Goal: Information Seeking & Learning: Learn about a topic

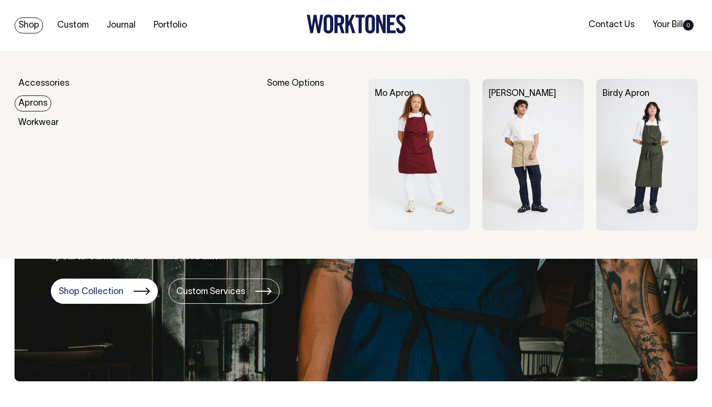
click at [27, 108] on link "Aprons" at bounding box center [33, 103] width 37 height 16
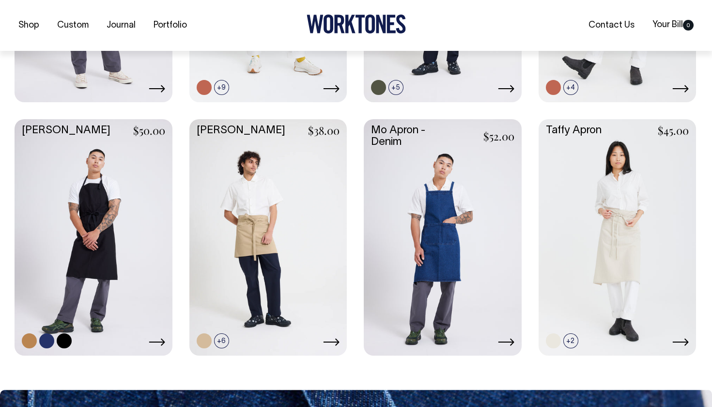
scroll to position [433, 0]
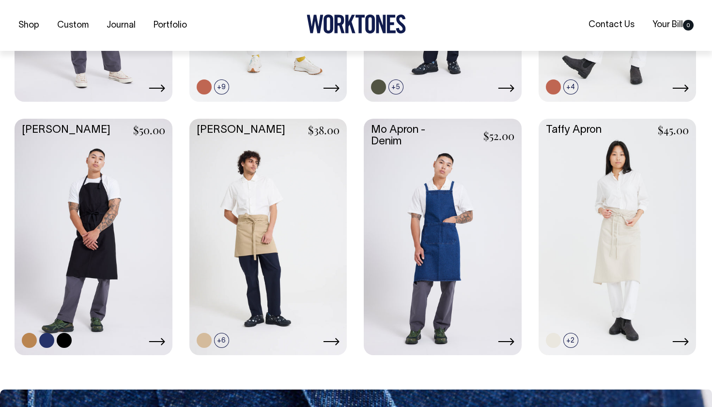
click at [47, 342] on link at bounding box center [46, 340] width 15 height 15
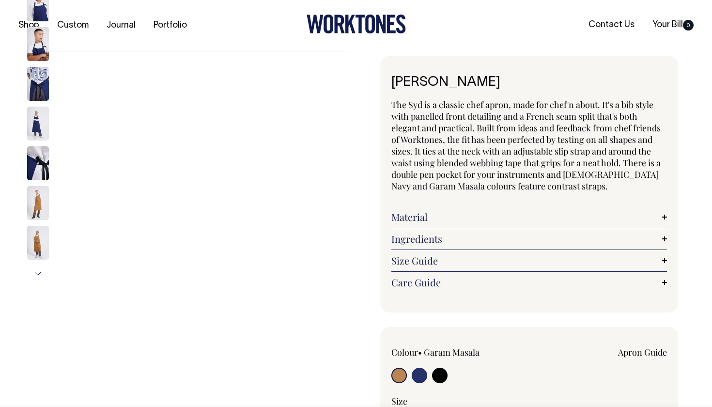
radio input "true"
select select "French Navy"
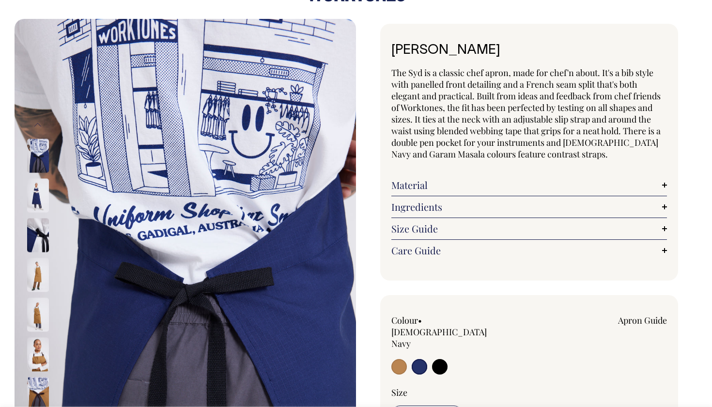
click at [659, 187] on link "Material" at bounding box center [529, 185] width 276 height 12
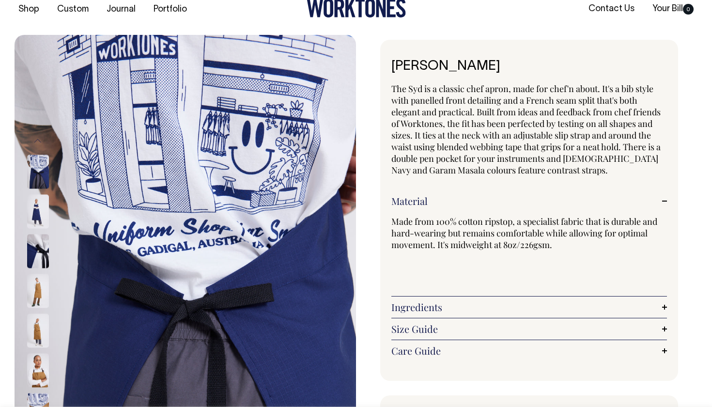
scroll to position [16, 0]
click at [38, 180] on img at bounding box center [38, 172] width 22 height 34
click at [36, 262] on img at bounding box center [38, 252] width 22 height 34
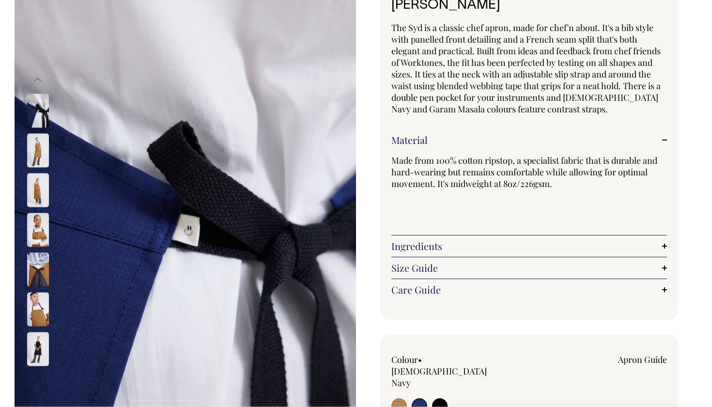
scroll to position [76, 0]
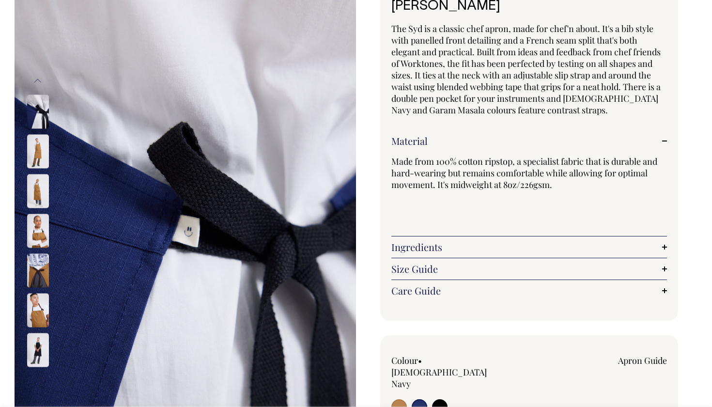
click at [659, 288] on link "Care Guide" at bounding box center [529, 291] width 276 height 12
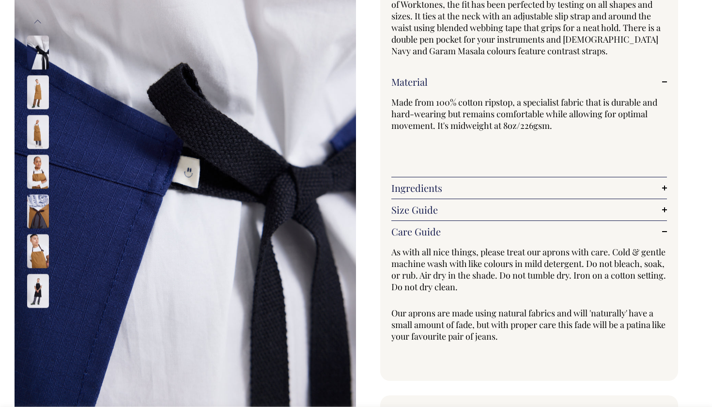
scroll to position [136, 0]
click at [658, 228] on link "Care Guide" at bounding box center [529, 231] width 276 height 12
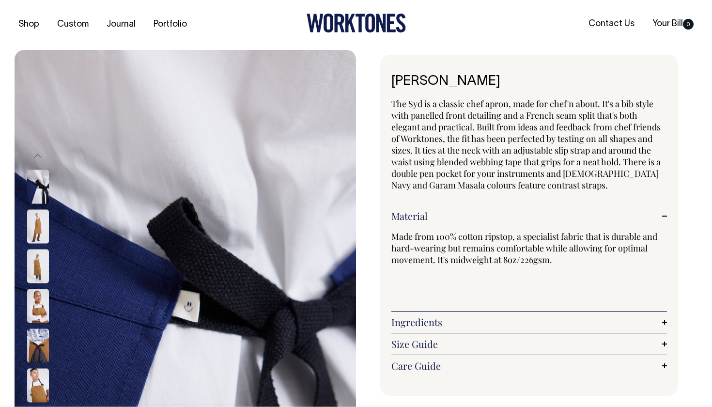
scroll to position [0, 0]
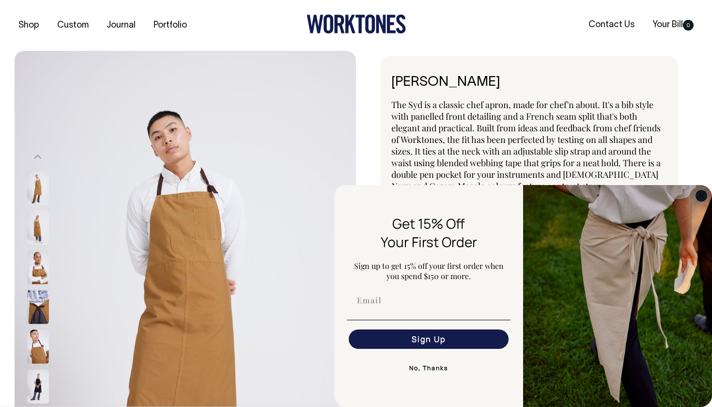
click at [702, 193] on circle "Close dialog" at bounding box center [701, 195] width 11 height 11
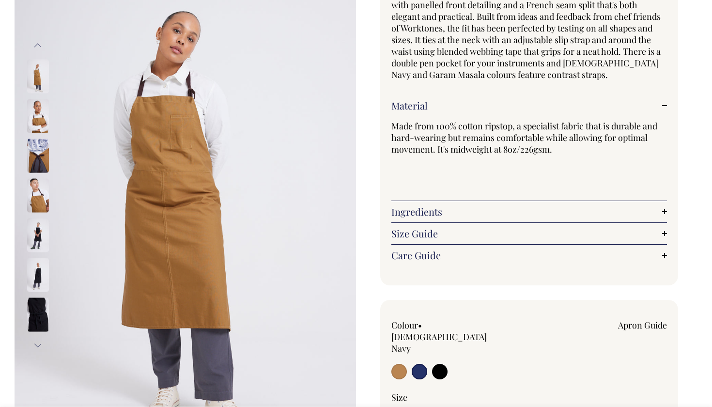
scroll to position [112, 0]
click at [34, 345] on button "Next" at bounding box center [38, 345] width 15 height 22
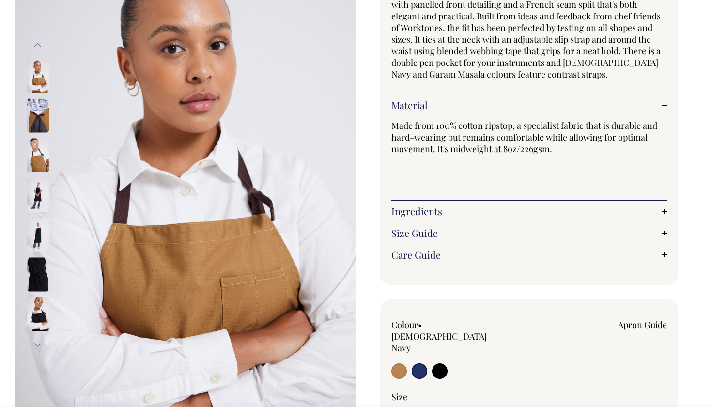
click at [45, 311] on img at bounding box center [38, 314] width 22 height 34
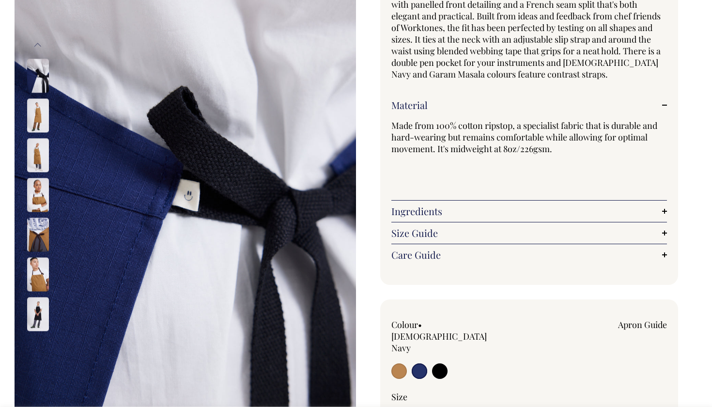
click at [40, 46] on button "Previous" at bounding box center [38, 45] width 15 height 22
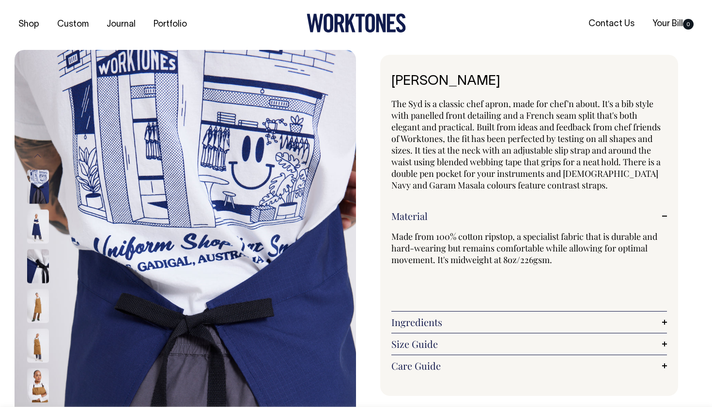
scroll to position [0, 0]
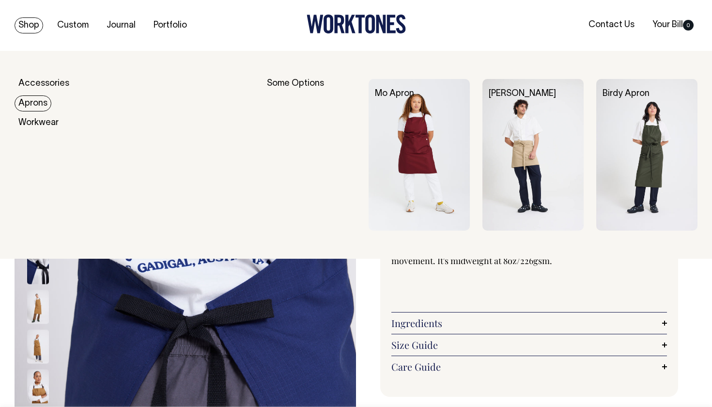
click at [31, 103] on link "Aprons" at bounding box center [33, 103] width 37 height 16
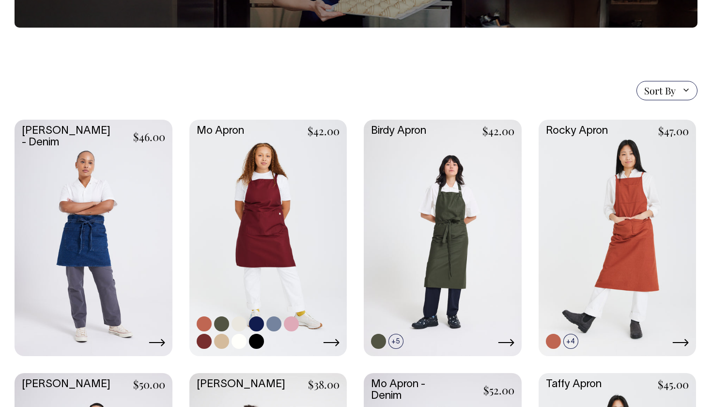
scroll to position [179, 0]
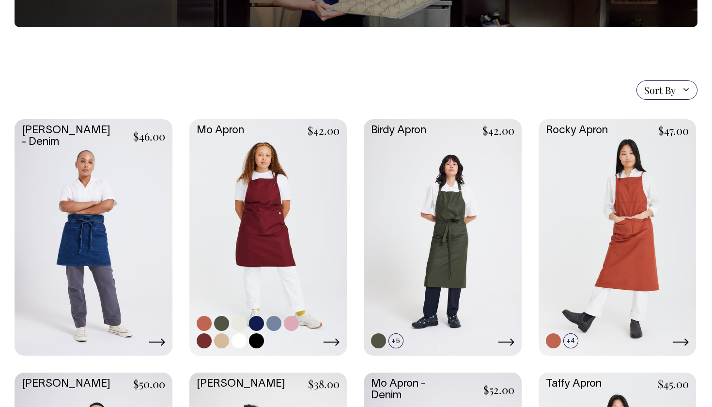
click at [258, 323] on link at bounding box center [256, 323] width 15 height 15
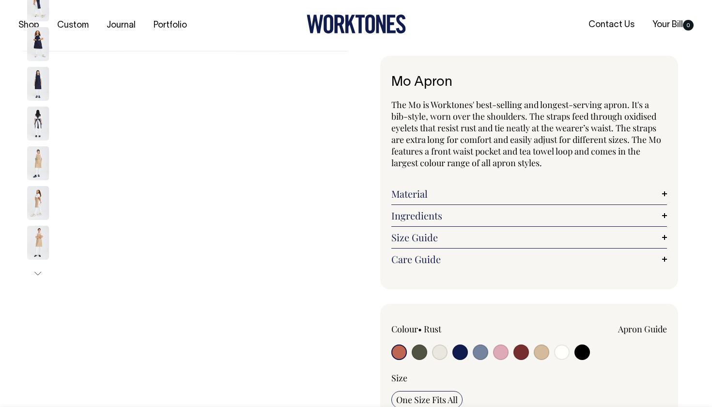
radio input "true"
select select "Dark Navy"
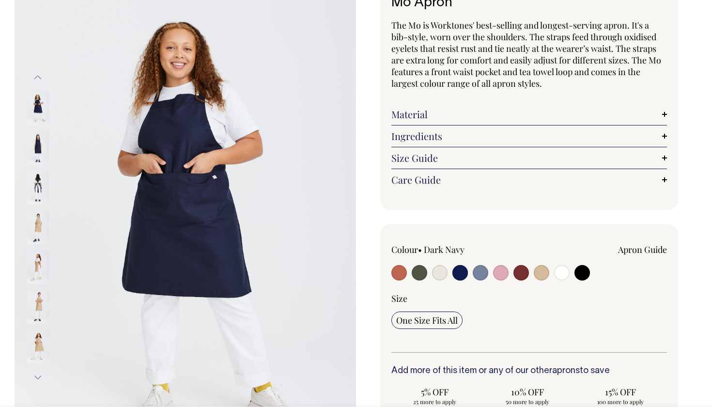
scroll to position [80, 0]
click at [480, 269] on input "radio" at bounding box center [481, 273] width 16 height 16
radio input "true"
select select "Blue/Grey"
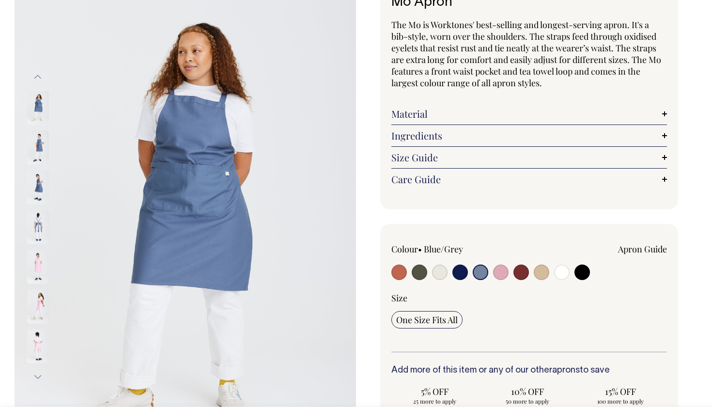
click at [457, 272] on input "radio" at bounding box center [460, 273] width 16 height 16
radio input "true"
select select "Dark Navy"
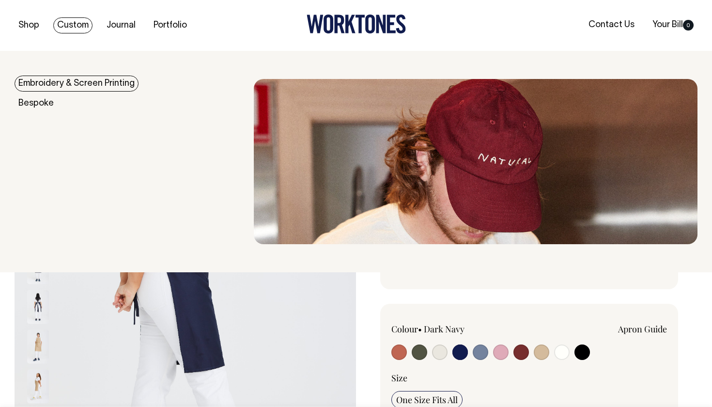
click at [70, 30] on link "Custom" at bounding box center [72, 25] width 39 height 16
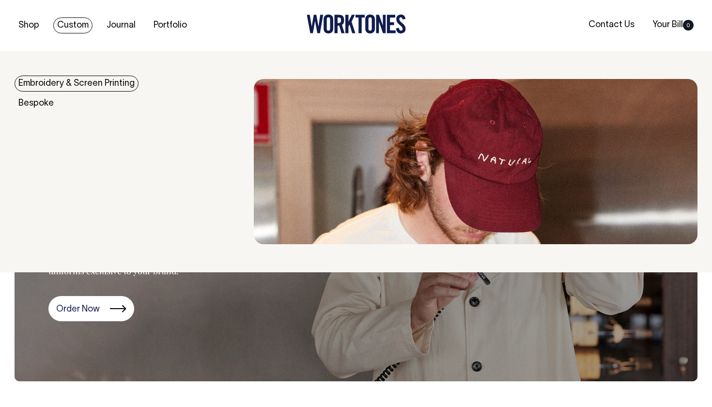
click at [81, 88] on link "Embroidery & Screen Printing" at bounding box center [77, 84] width 124 height 16
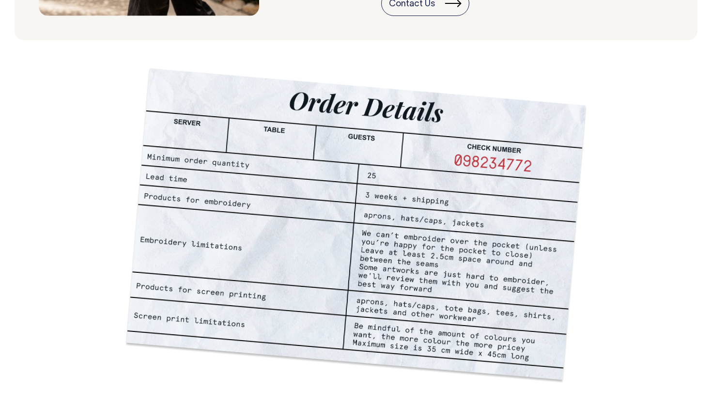
scroll to position [626, 0]
